Goal: Task Accomplishment & Management: Manage account settings

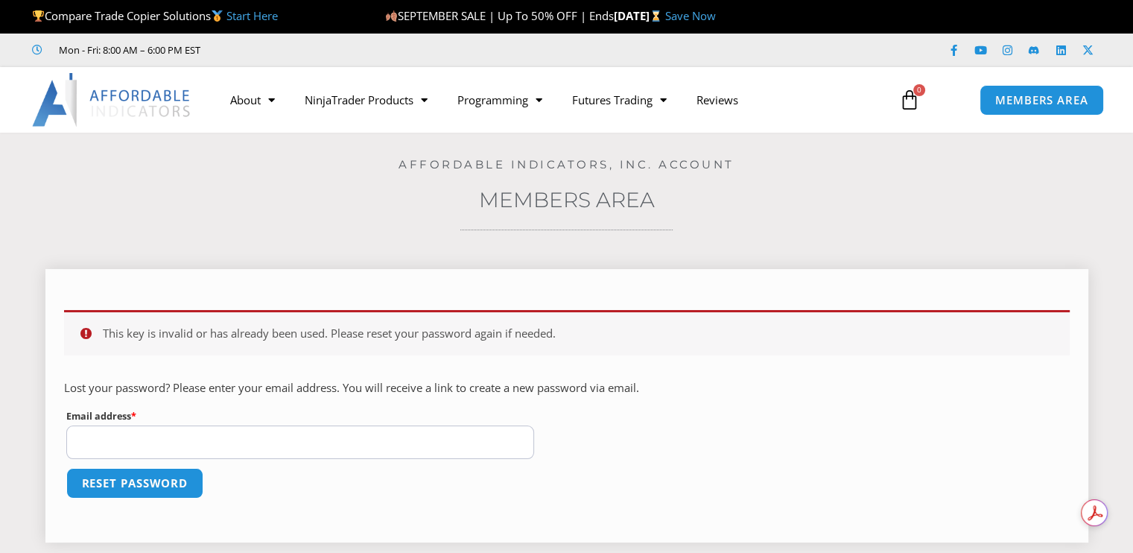
click at [299, 446] on input "Email address * Required" at bounding box center [300, 442] width 468 height 34
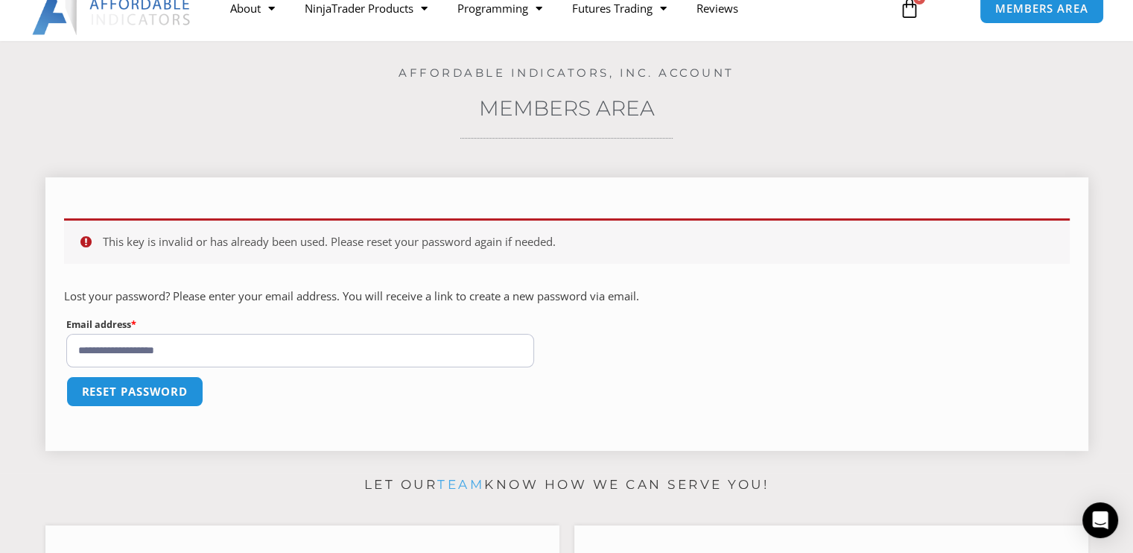
scroll to position [92, 0]
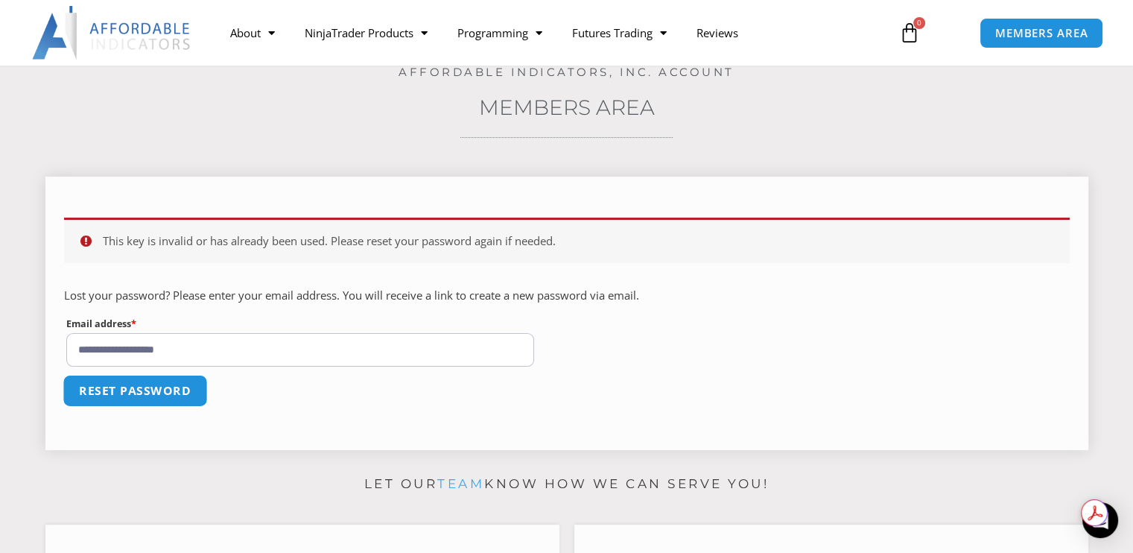
type input "**********"
click at [137, 384] on button "Reset password" at bounding box center [135, 391] width 144 height 32
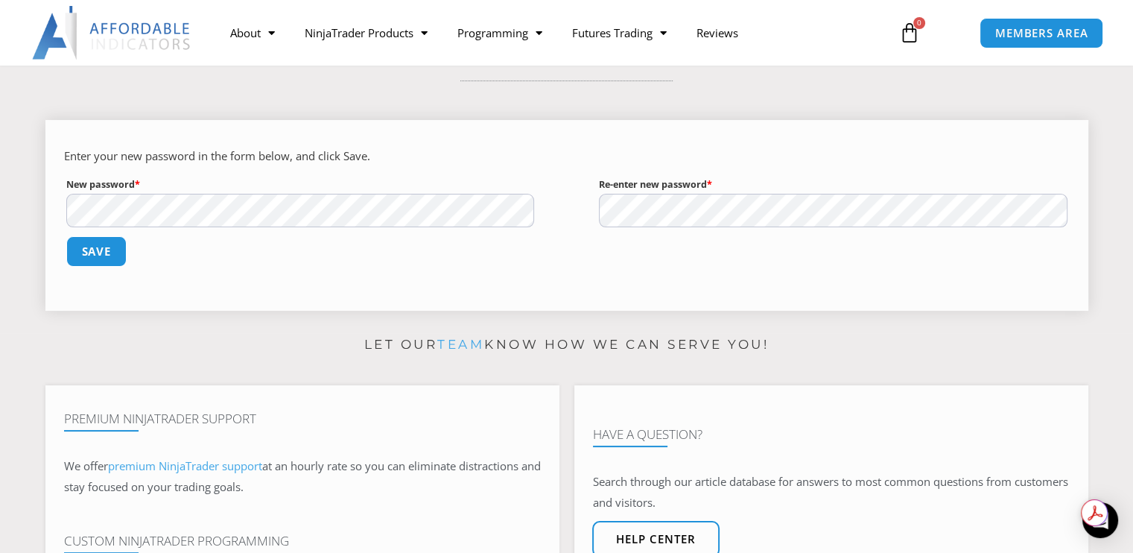
scroll to position [155, 0]
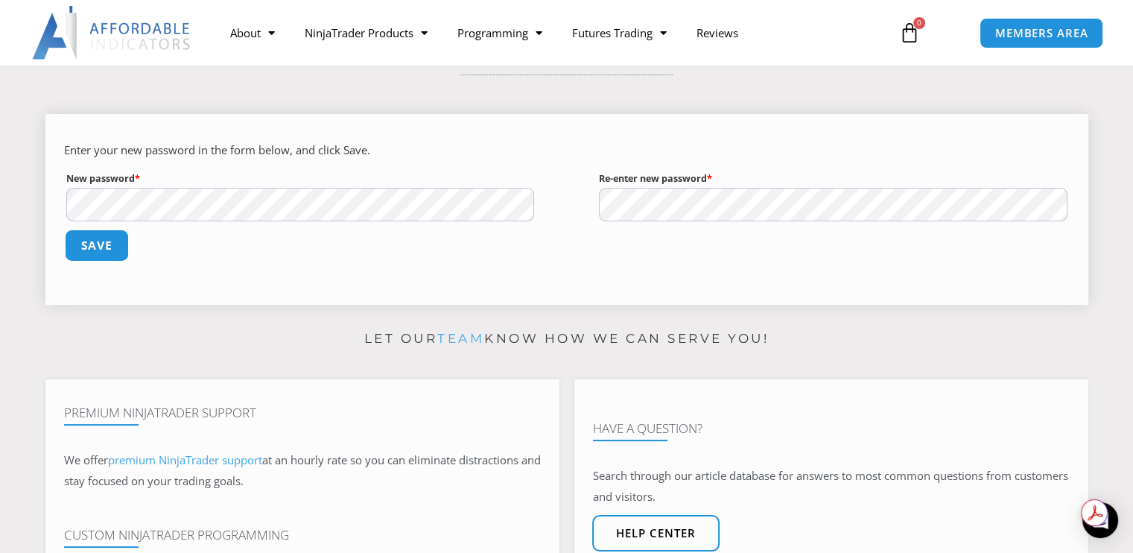
click at [85, 243] on button "Save" at bounding box center [96, 245] width 64 height 32
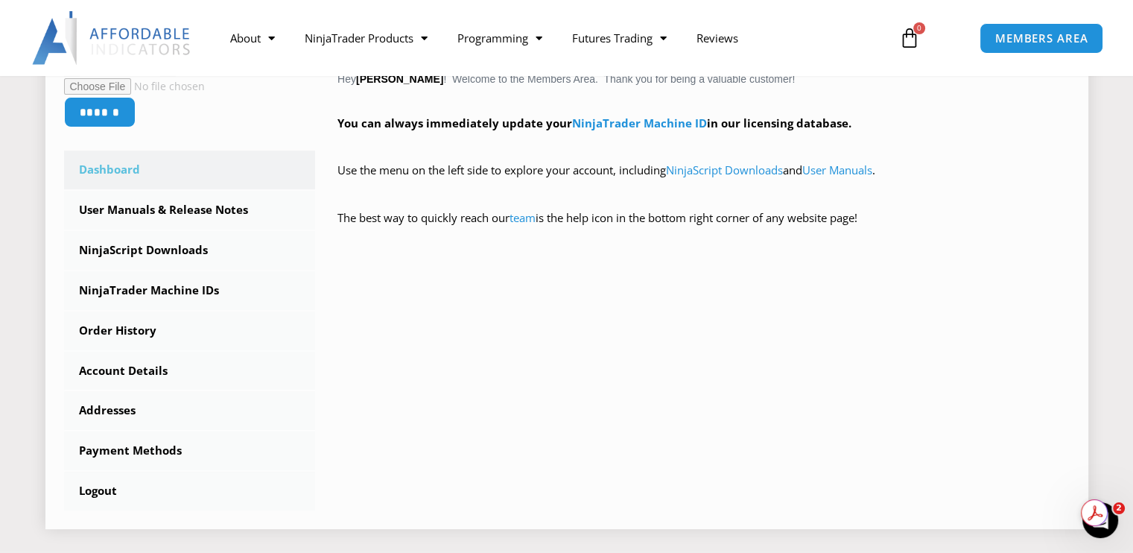
scroll to position [346, 0]
click at [125, 208] on link "User Manuals & Release Notes" at bounding box center [190, 210] width 252 height 39
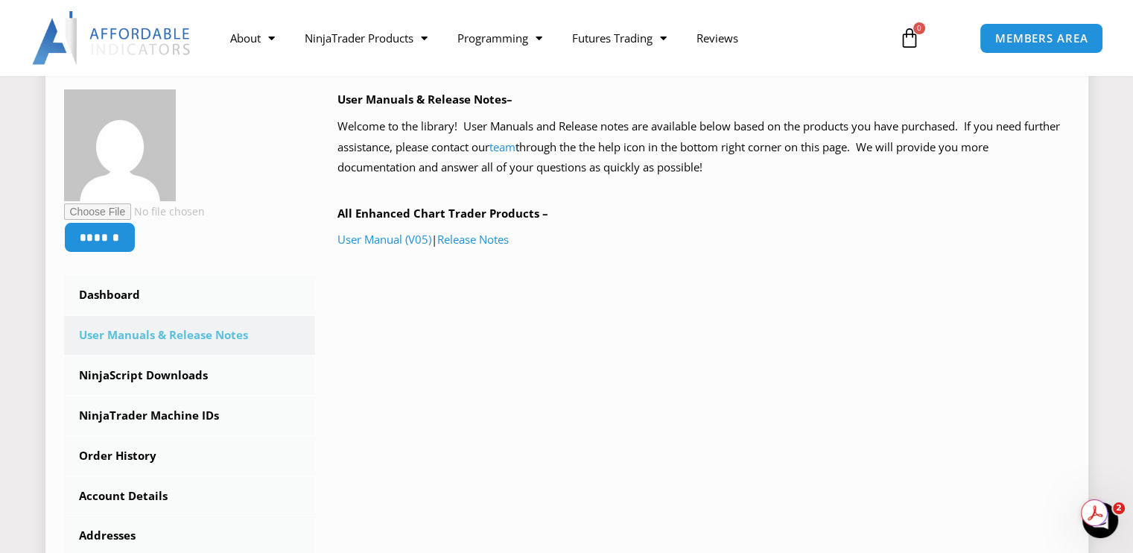
scroll to position [223, 0]
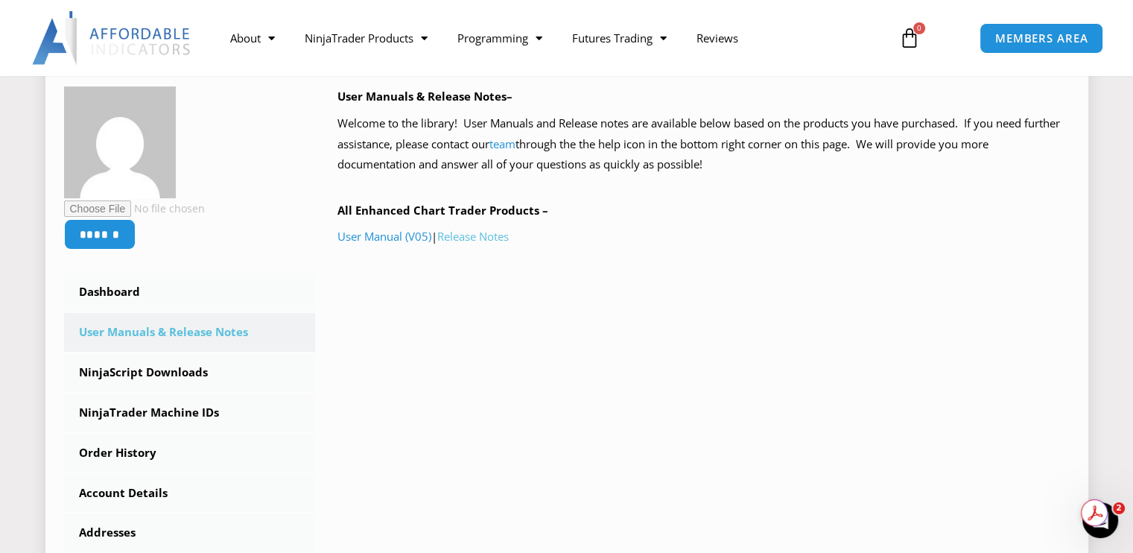
click at [454, 235] on link "Release Notes" at bounding box center [473, 236] width 72 height 15
click at [96, 296] on link "Dashboard" at bounding box center [190, 292] width 252 height 39
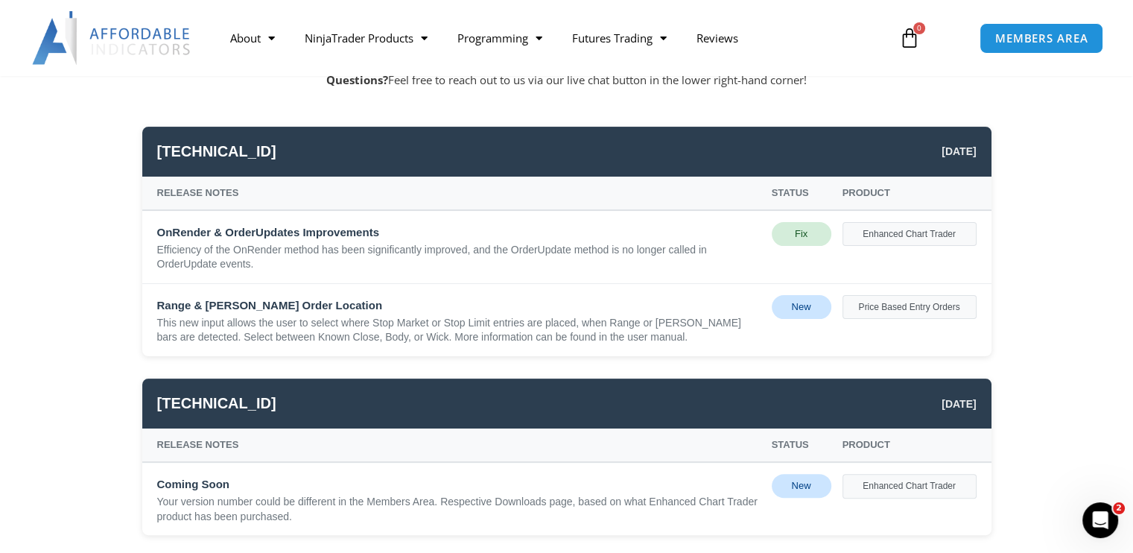
scroll to position [262, 0]
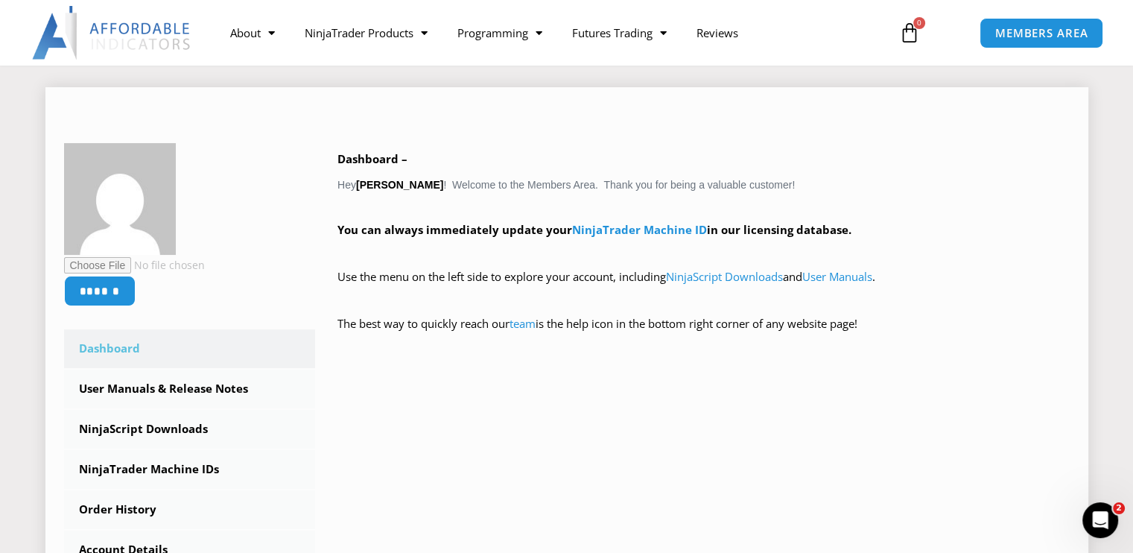
scroll to position [162, 0]
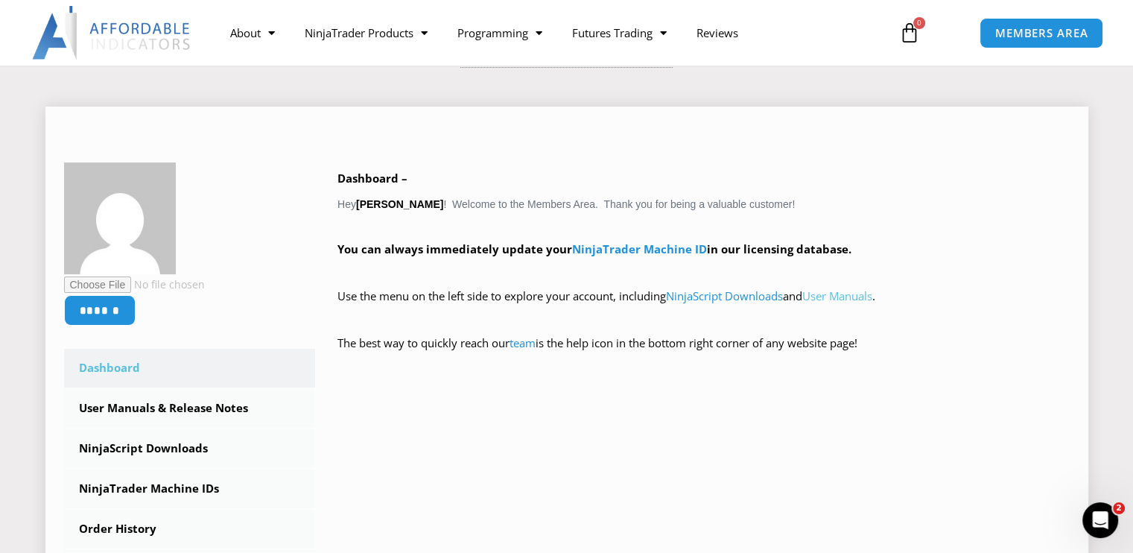
click at [858, 290] on link "User Manuals" at bounding box center [837, 295] width 70 height 15
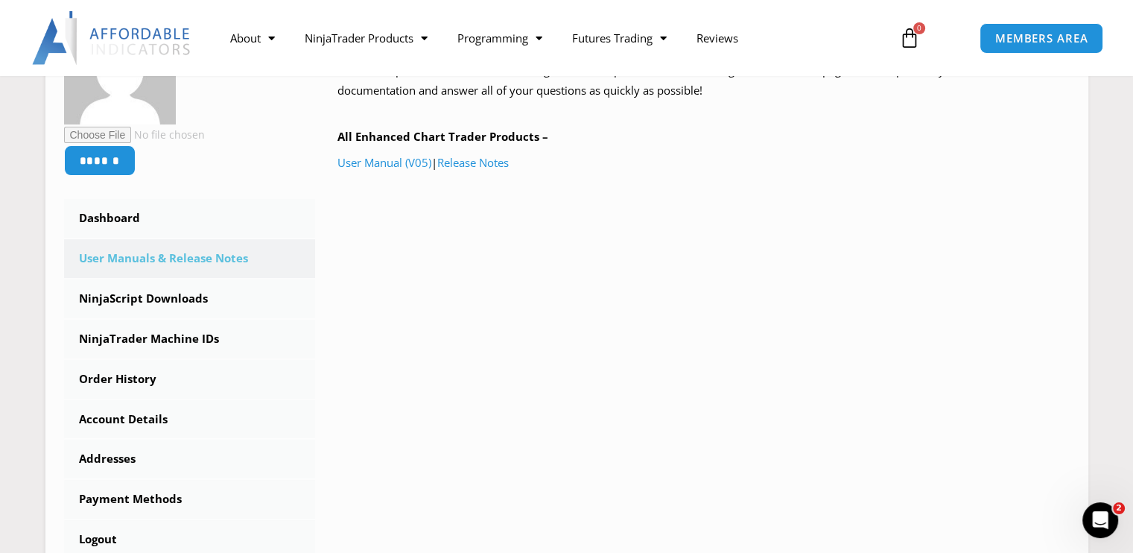
scroll to position [298, 0]
click at [494, 162] on link "Release Notes" at bounding box center [473, 161] width 72 height 15
click at [106, 221] on link "Dashboard" at bounding box center [190, 217] width 252 height 39
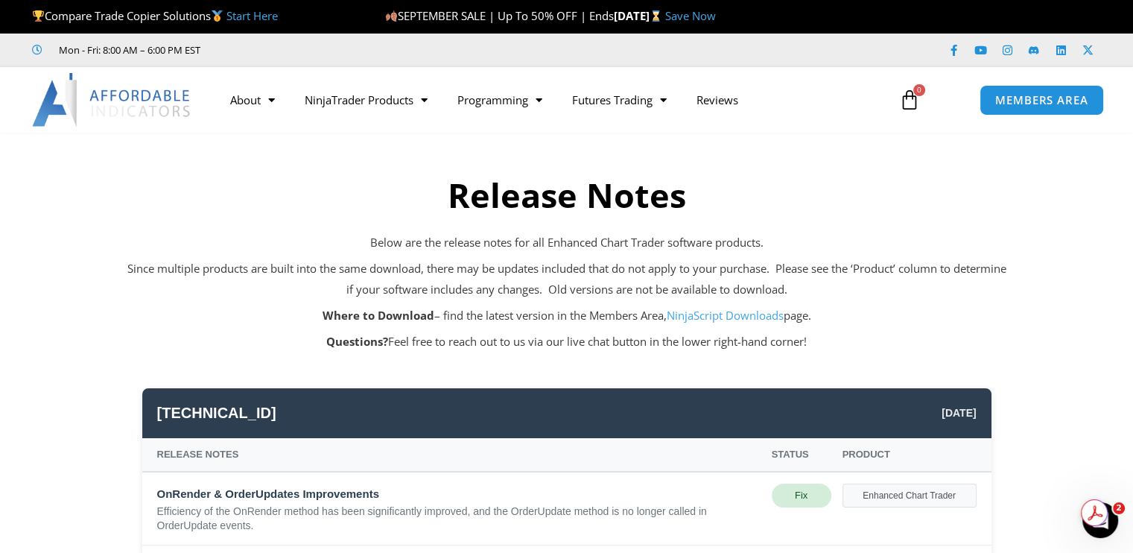
click at [748, 318] on link "NinjaScript Downloads" at bounding box center [725, 315] width 117 height 15
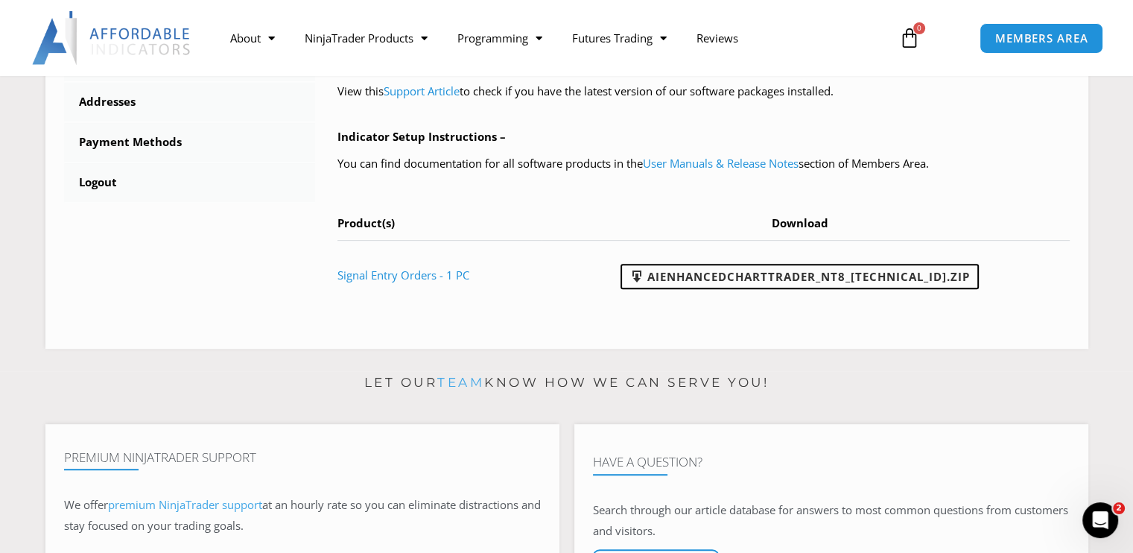
scroll to position [655, 0]
click at [434, 276] on link "Signal Entry Orders - 1 PC" at bounding box center [403, 273] width 132 height 15
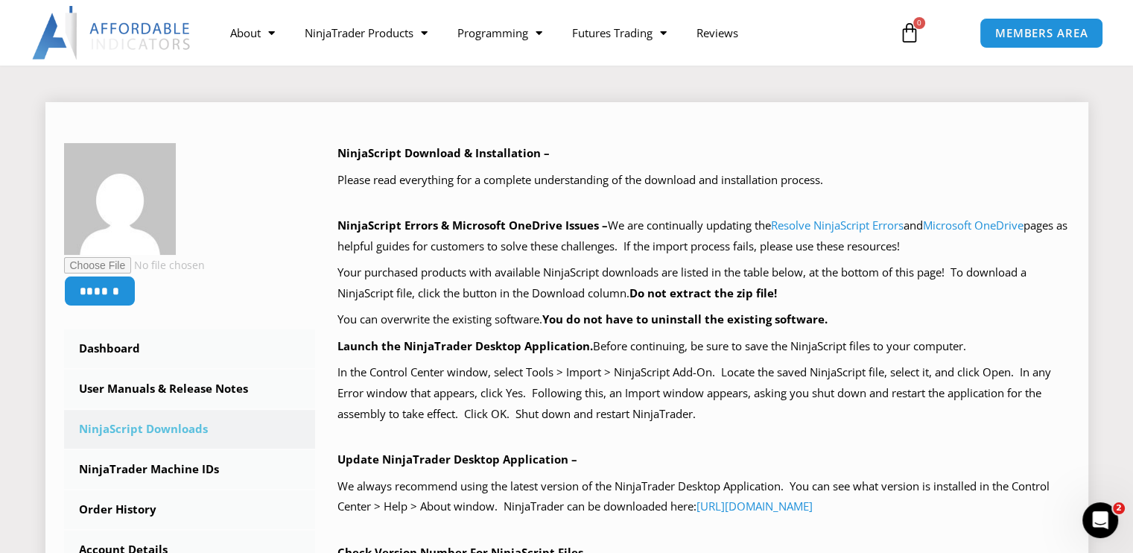
scroll to position [166, 0]
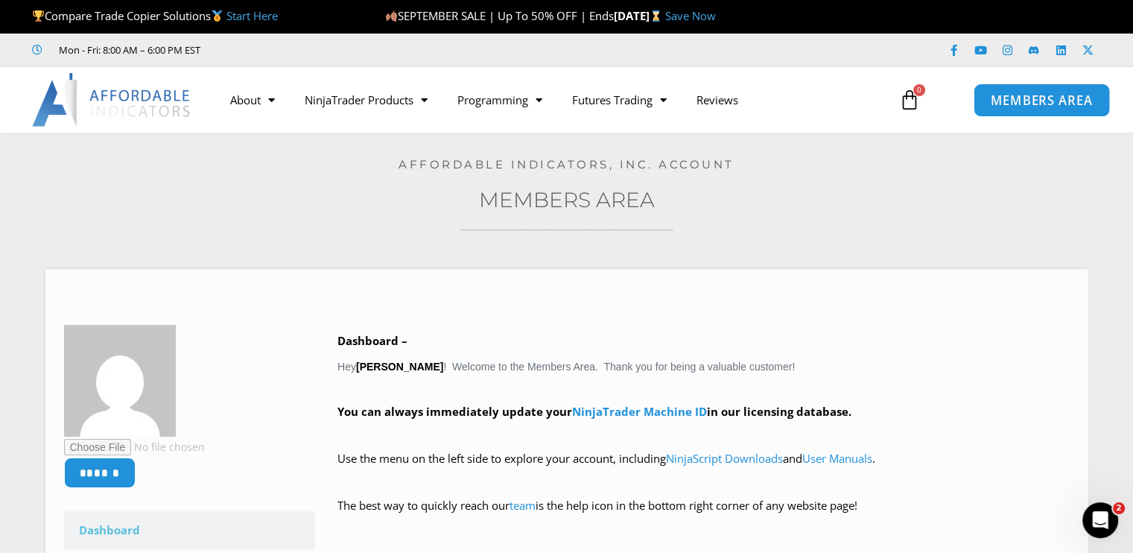
click at [1033, 107] on link "MEMBERS AREA" at bounding box center [1041, 100] width 136 height 34
